Goal: Task Accomplishment & Management: Use online tool/utility

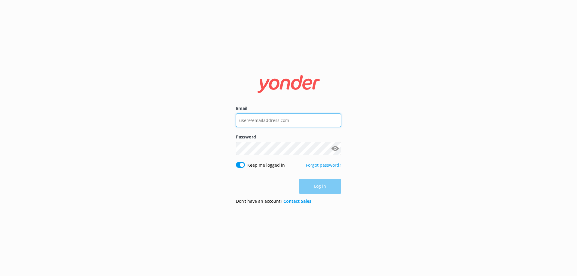
click at [271, 124] on input "Email" at bounding box center [288, 121] width 105 height 14
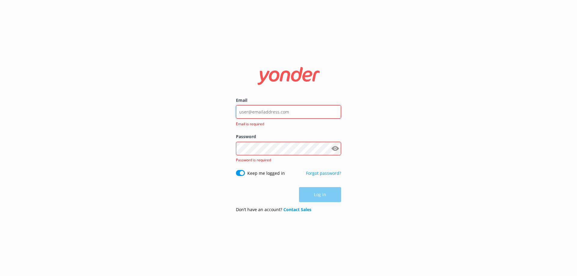
type input "[EMAIL_ADDRESS][DOMAIN_NAME]"
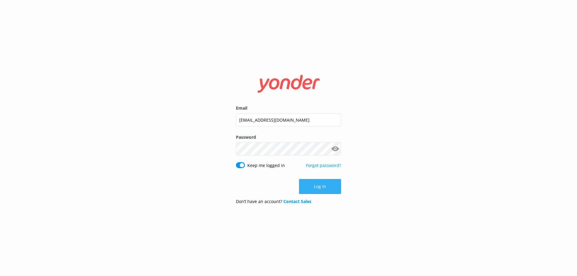
click at [314, 187] on button "Log in" at bounding box center [320, 186] width 42 height 15
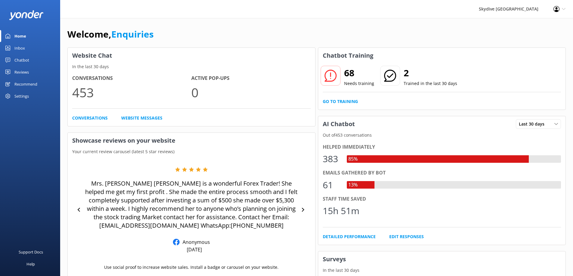
click at [35, 60] on link "Chatbot" at bounding box center [30, 60] width 60 height 12
